Goal: Check status: Check status

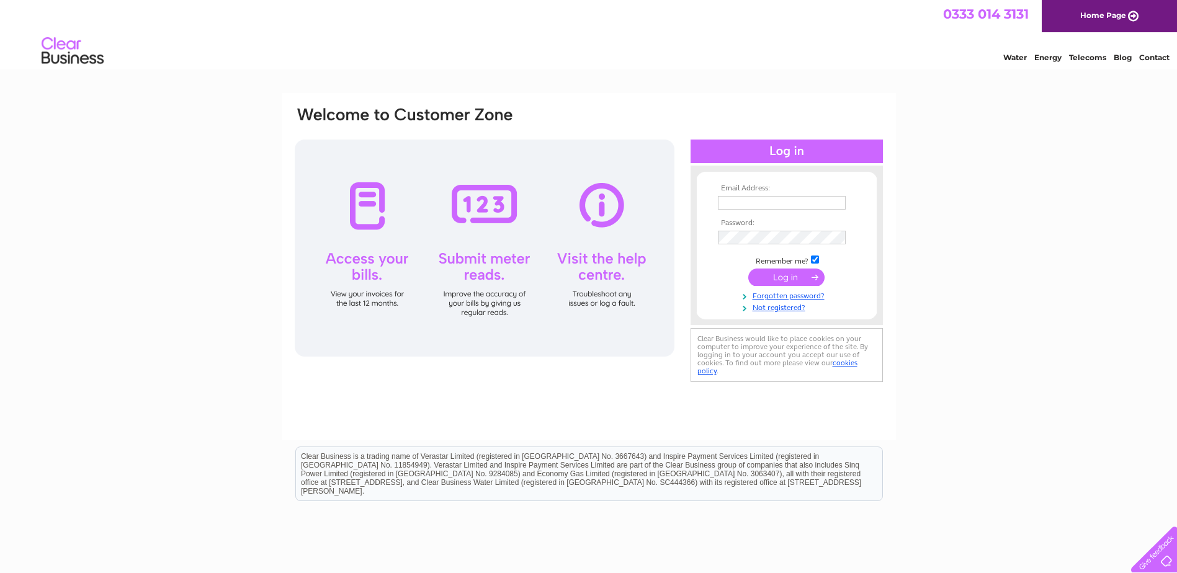
type input "pat@opengates.scot"
click at [778, 279] on input "submit" at bounding box center [786, 277] width 76 height 17
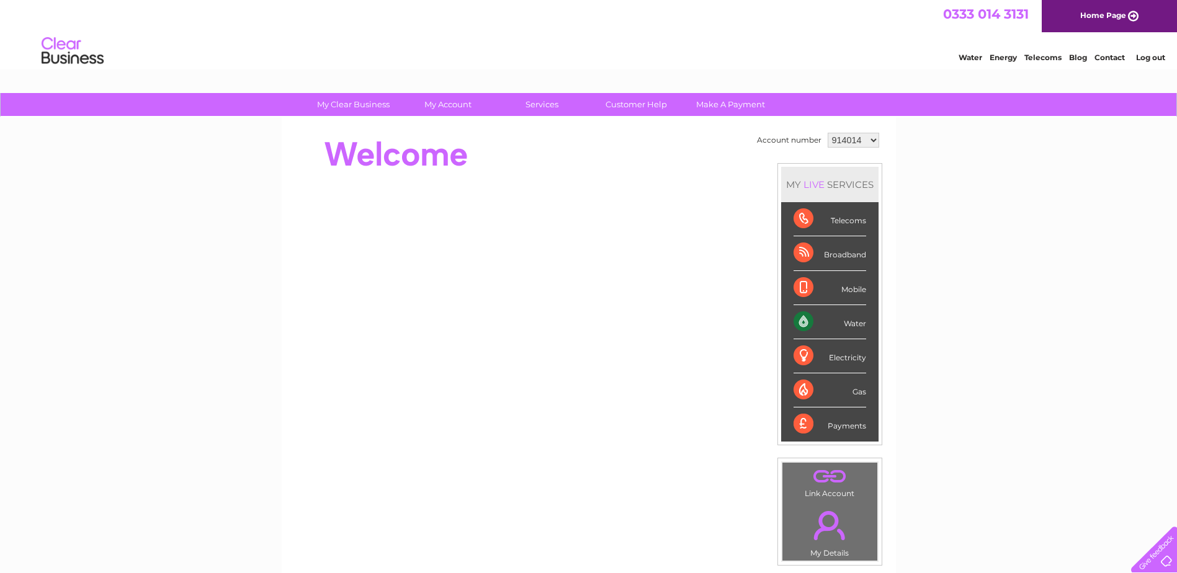
scroll to position [62, 0]
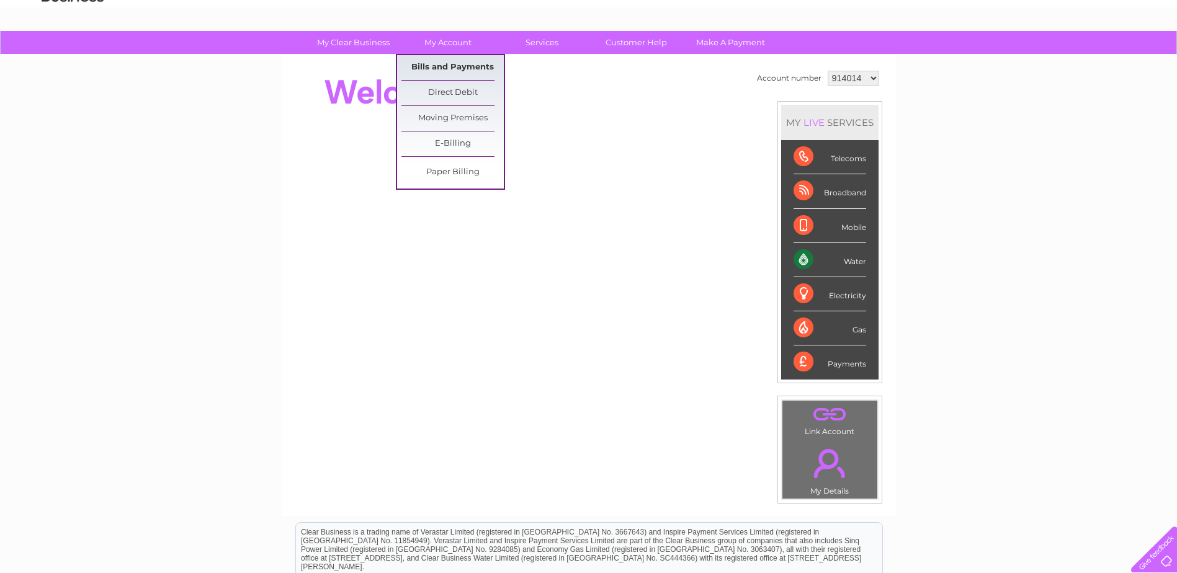
click at [448, 62] on link "Bills and Payments" at bounding box center [452, 67] width 102 height 25
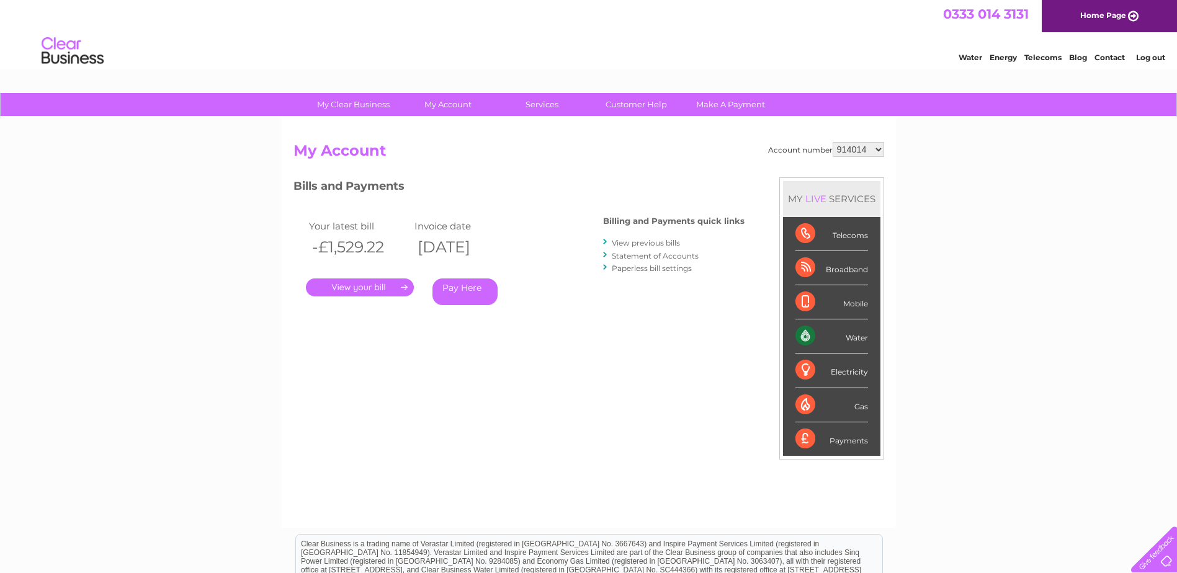
click at [859, 151] on select "914014 1083171" at bounding box center [857, 149] width 51 height 15
select select "1083171"
click at [832, 142] on select "914014 1083171" at bounding box center [857, 149] width 51 height 15
